Goal: Find specific page/section

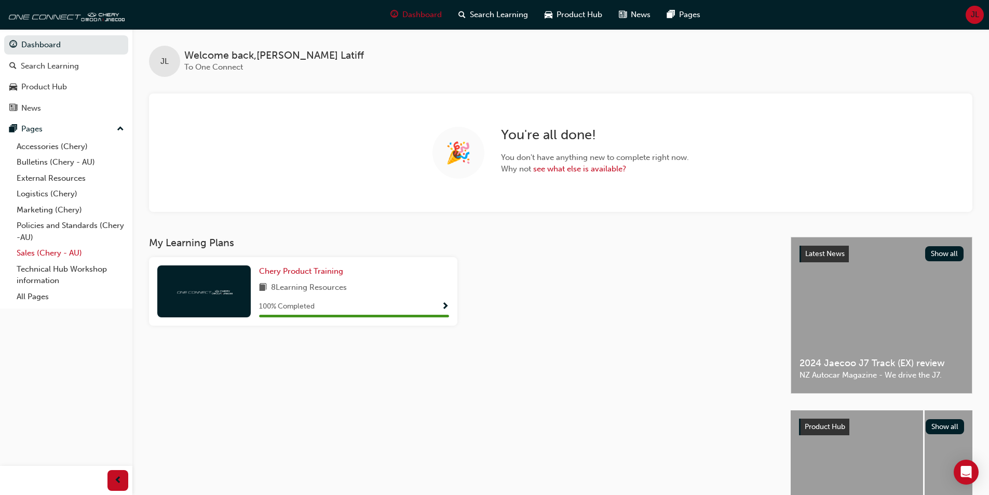
click at [67, 247] on link "Sales (Chery - AU)" at bounding box center [70, 253] width 116 height 16
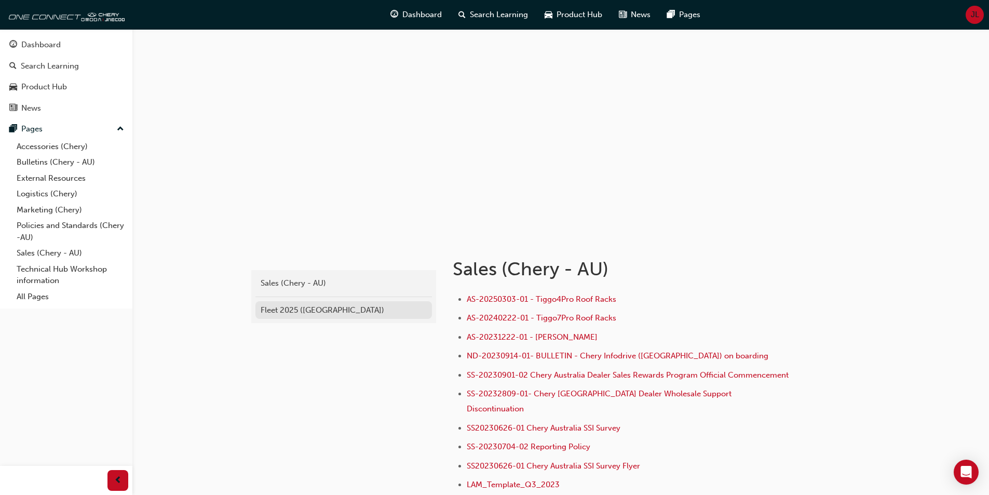
click at [314, 313] on div "Fleet 2025 ([GEOGRAPHIC_DATA])" at bounding box center [344, 310] width 166 height 12
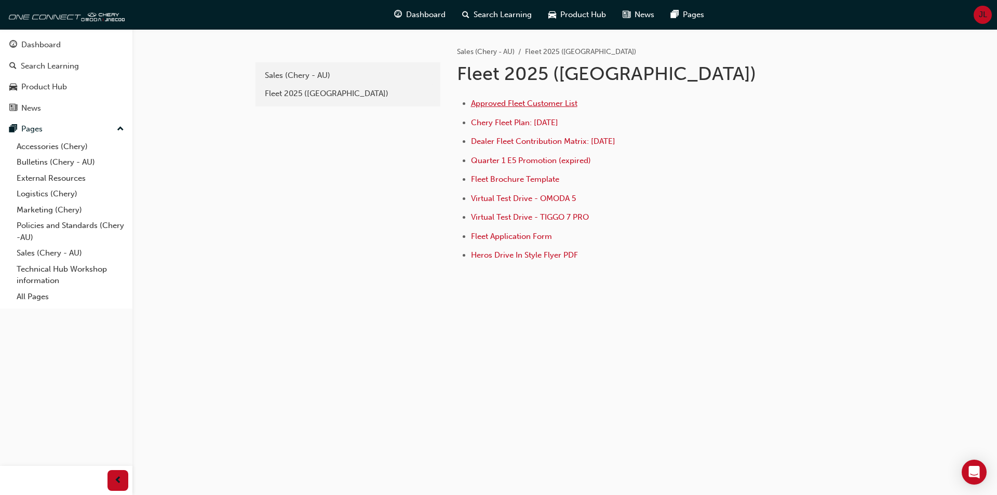
click at [515, 102] on span "Approved Fleet Customer List" at bounding box center [524, 103] width 106 height 9
